Goal: Check status: Check status

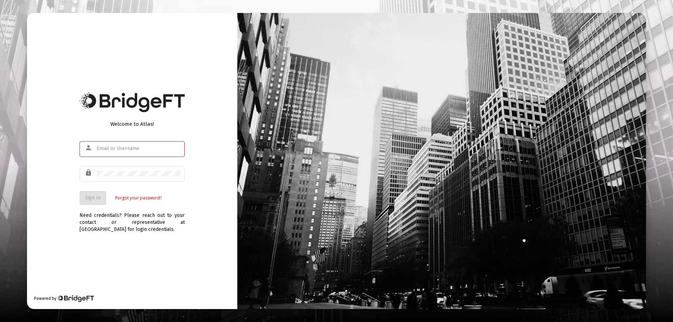
type input "[EMAIL_ADDRESS][DOMAIN_NAME]"
click at [95, 197] on span "Sign In" at bounding box center [92, 198] width 15 height 6
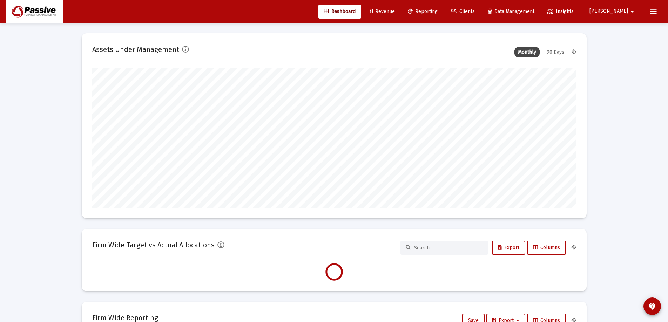
scroll to position [140, 260]
type input "[DATE]"
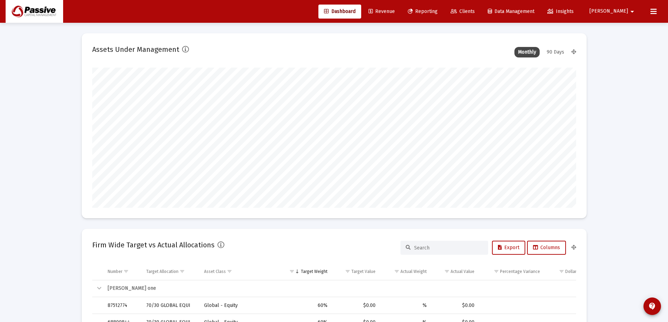
click at [558, 51] on div "90 Days" at bounding box center [555, 52] width 25 height 11
click at [556, 52] on div "90 Days" at bounding box center [555, 52] width 25 height 11
